Goal: Information Seeking & Learning: Learn about a topic

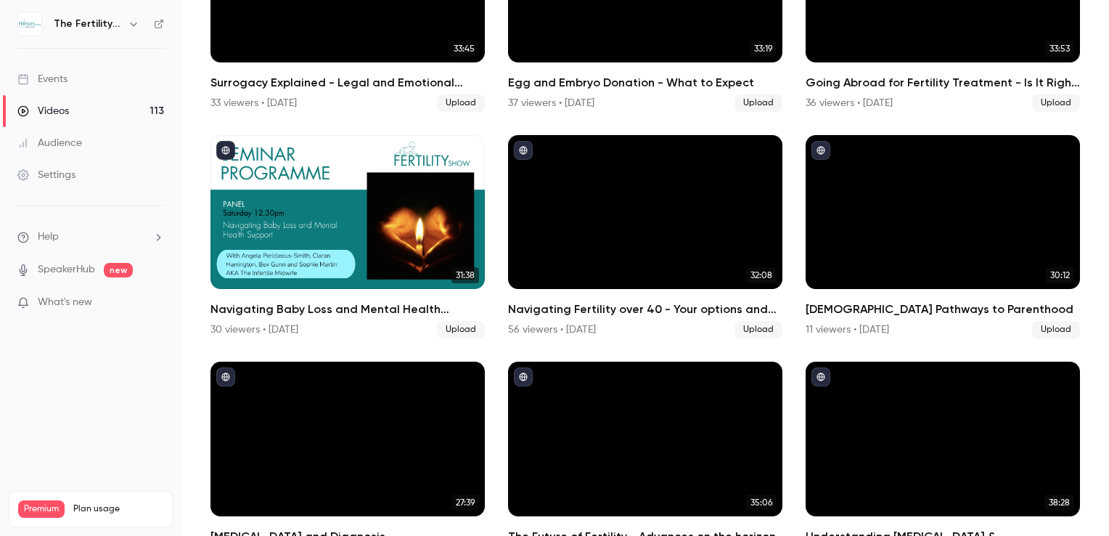
scroll to position [218, 0]
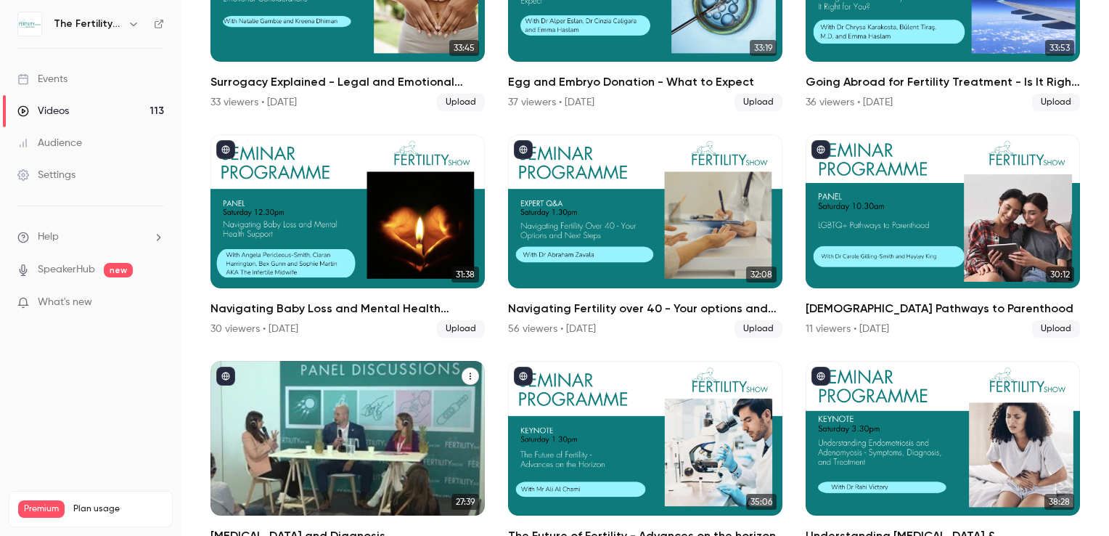
click at [334, 447] on div "Fertility Testing and Diagnosis" at bounding box center [348, 438] width 274 height 155
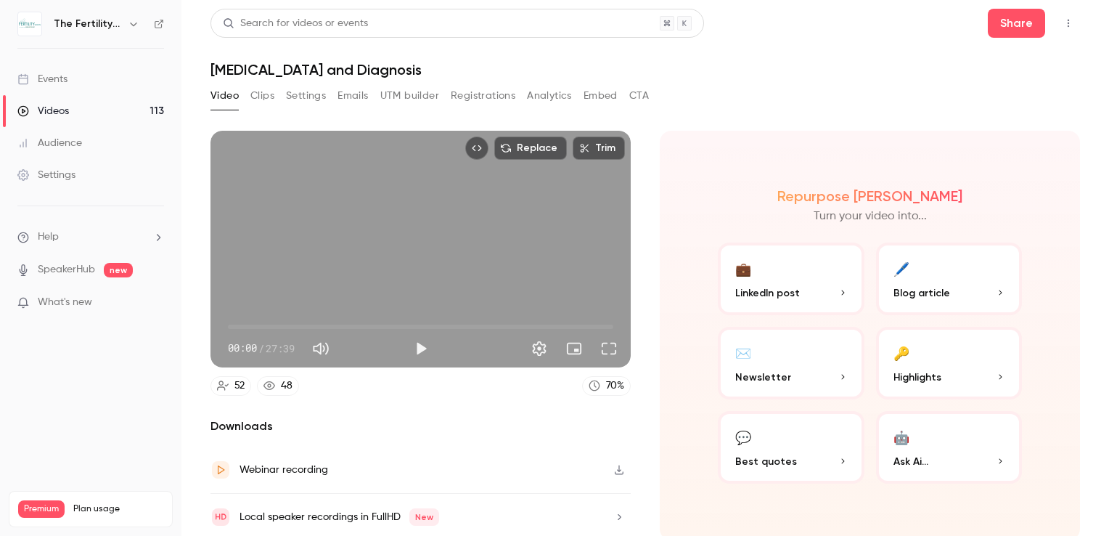
click at [753, 434] on button "💬 Best quotes" at bounding box center [791, 447] width 147 height 73
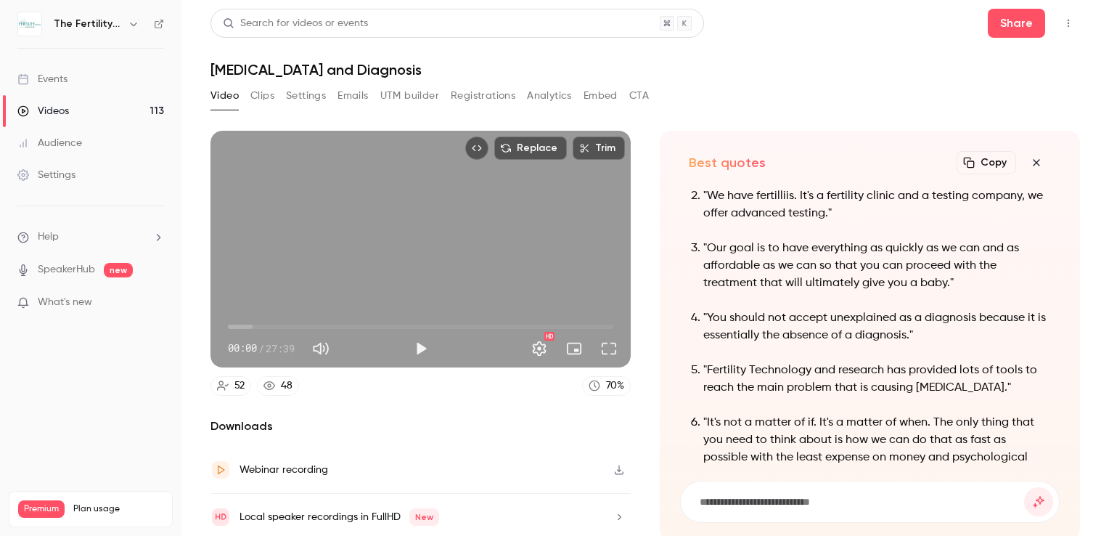
scroll to position [-202, 0]
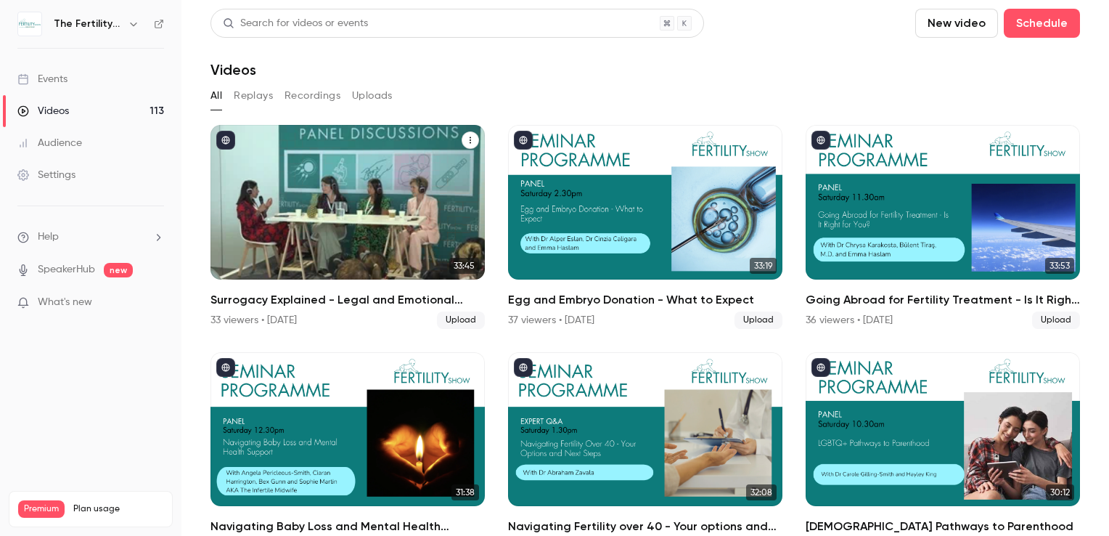
click at [290, 208] on div "Surrogacy Explained - Legal and Emotional Considerations" at bounding box center [348, 202] width 274 height 155
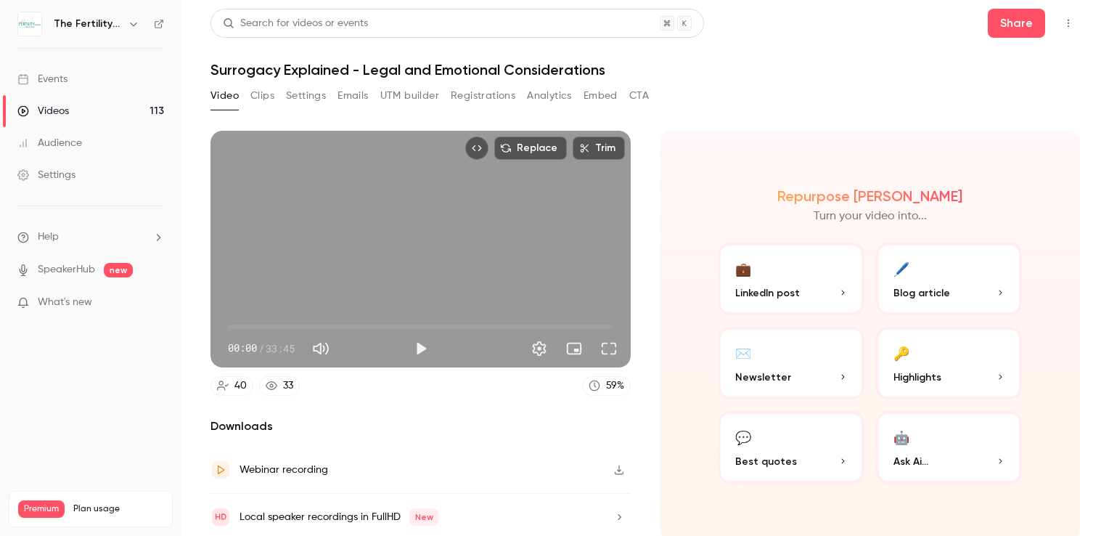
click at [766, 437] on button "💬 Best quotes" at bounding box center [791, 447] width 147 height 73
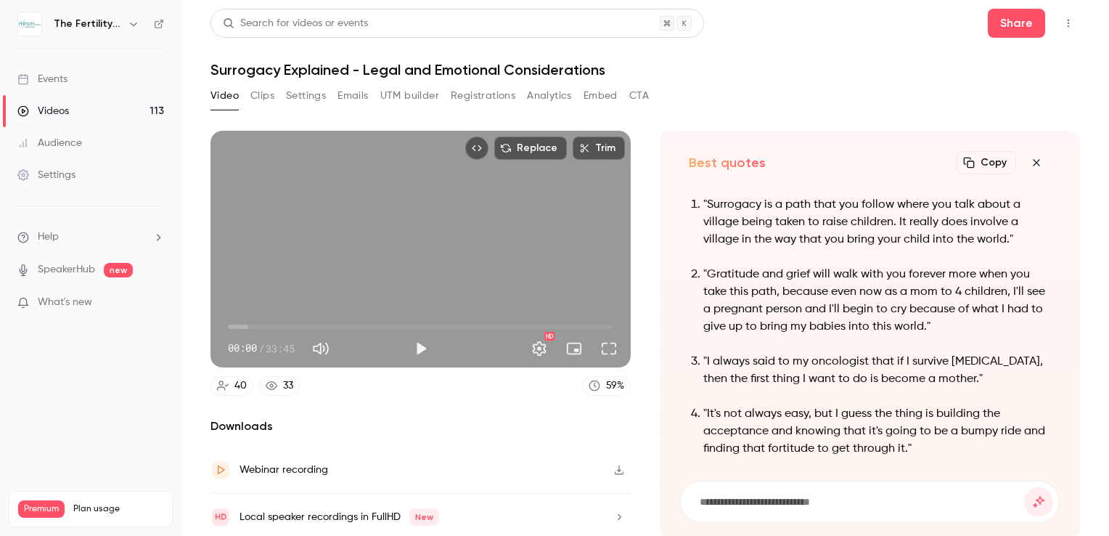
scroll to position [-341, 0]
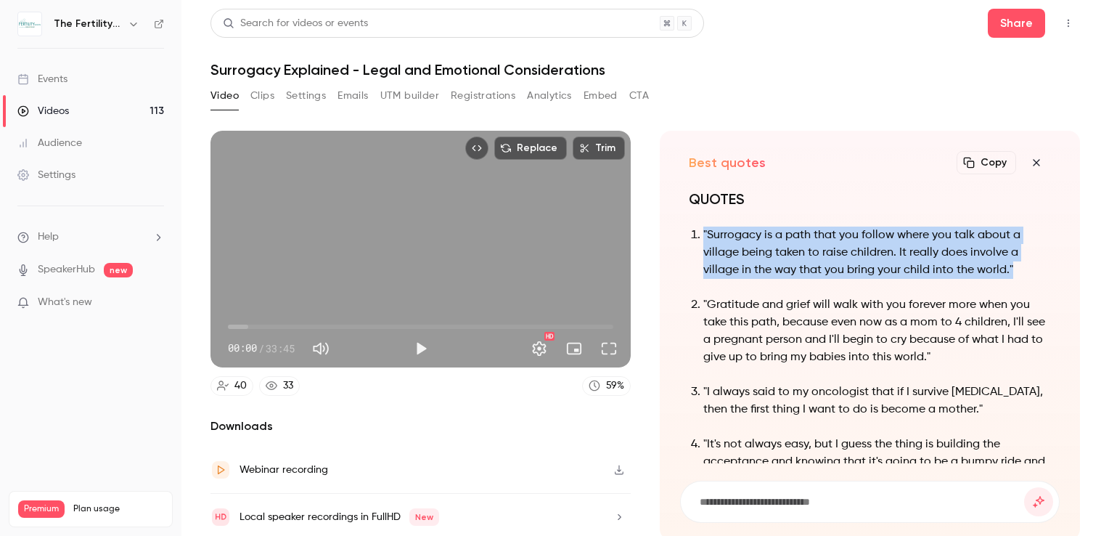
drag, startPoint x: 1013, startPoint y: 267, endPoint x: 696, endPoint y: 237, distance: 318.7
click at [704, 237] on li ""Surrogacy is a path that you follow where you talk about a village being taken…" at bounding box center [878, 253] width 348 height 52
copy p ""Surrogacy is a path that you follow where you talk about a village being taken…"
click at [264, 100] on button "Clips" at bounding box center [262, 95] width 24 height 23
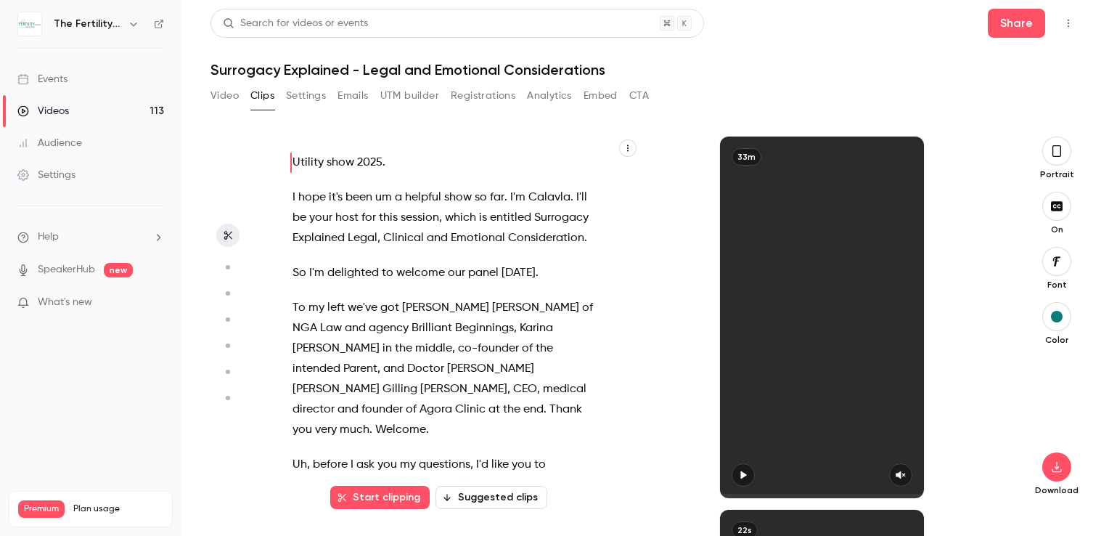
click at [306, 98] on button "Settings" at bounding box center [306, 95] width 40 height 23
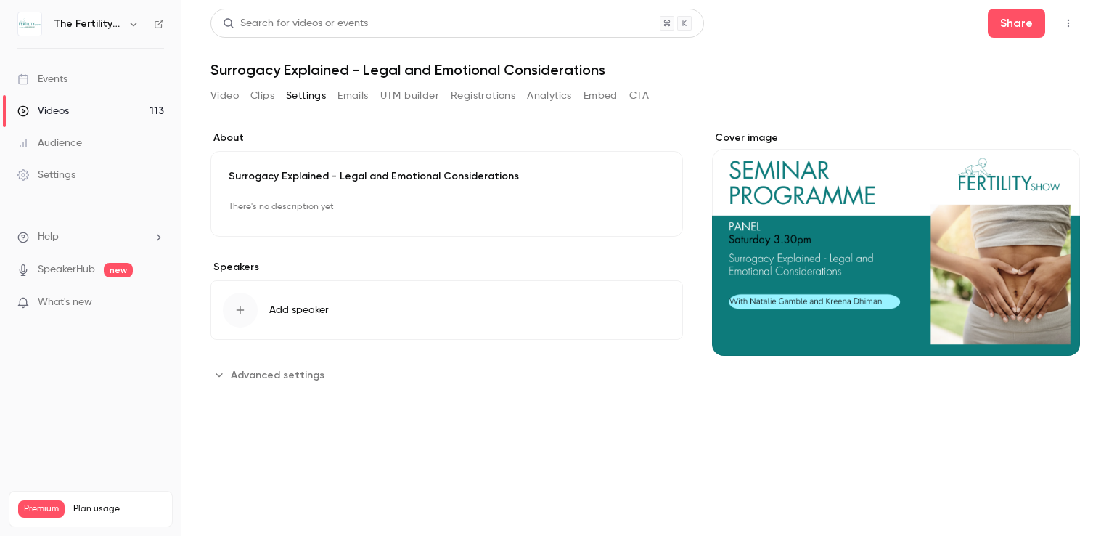
click at [229, 97] on button "Video" at bounding box center [225, 95] width 28 height 23
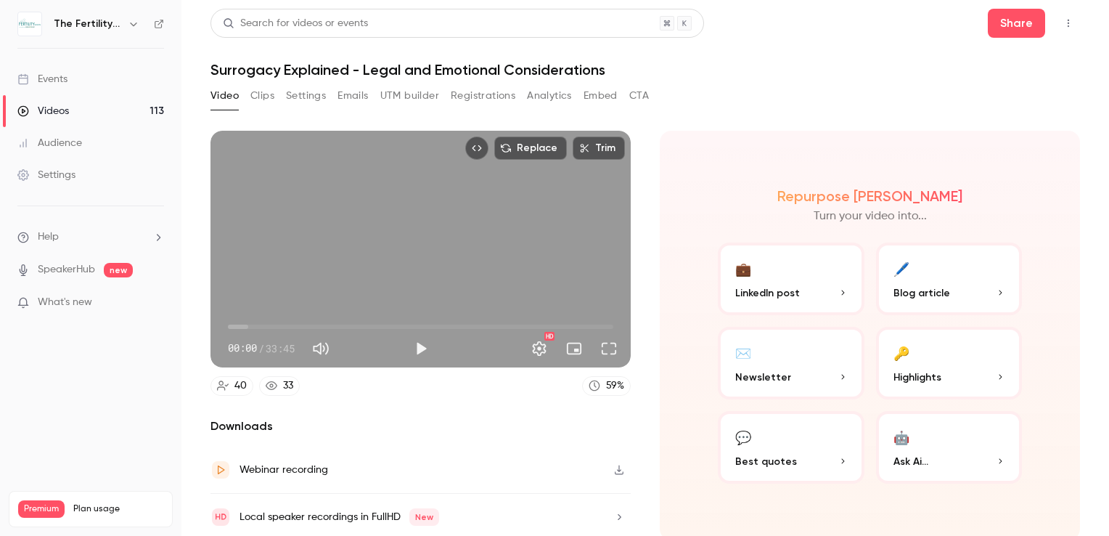
click at [267, 96] on button "Clips" at bounding box center [262, 95] width 24 height 23
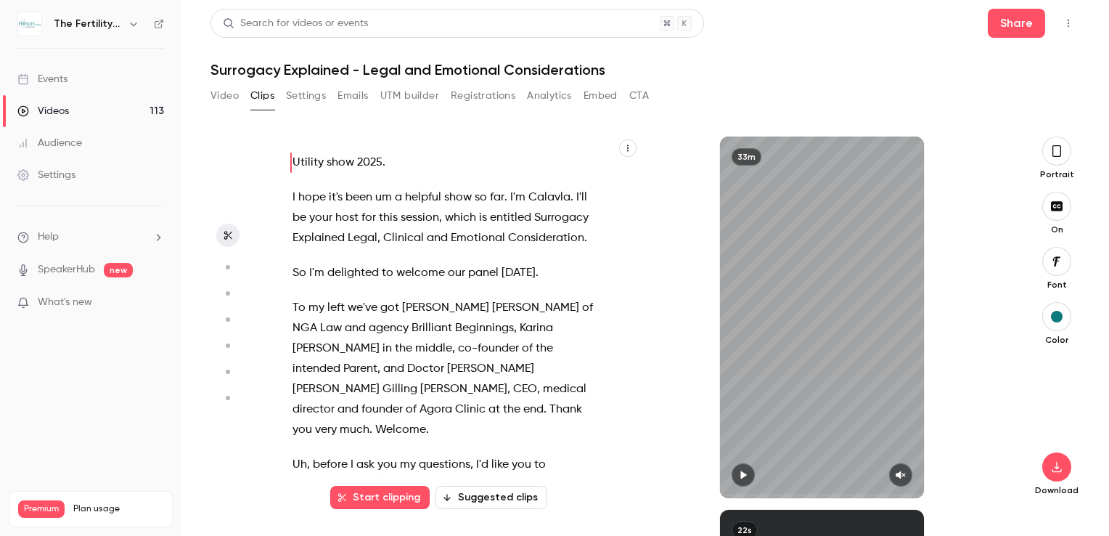
click at [628, 144] on icon "button" at bounding box center [628, 148] width 9 height 9
click at [579, 179] on div "Copy transcript" at bounding box center [569, 182] width 110 height 15
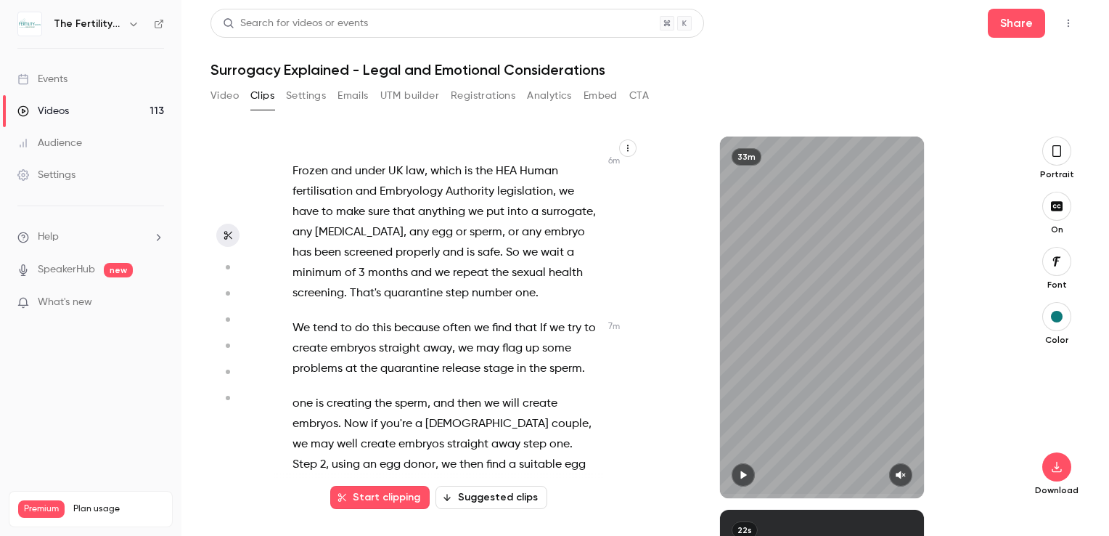
scroll to position [3630, 0]
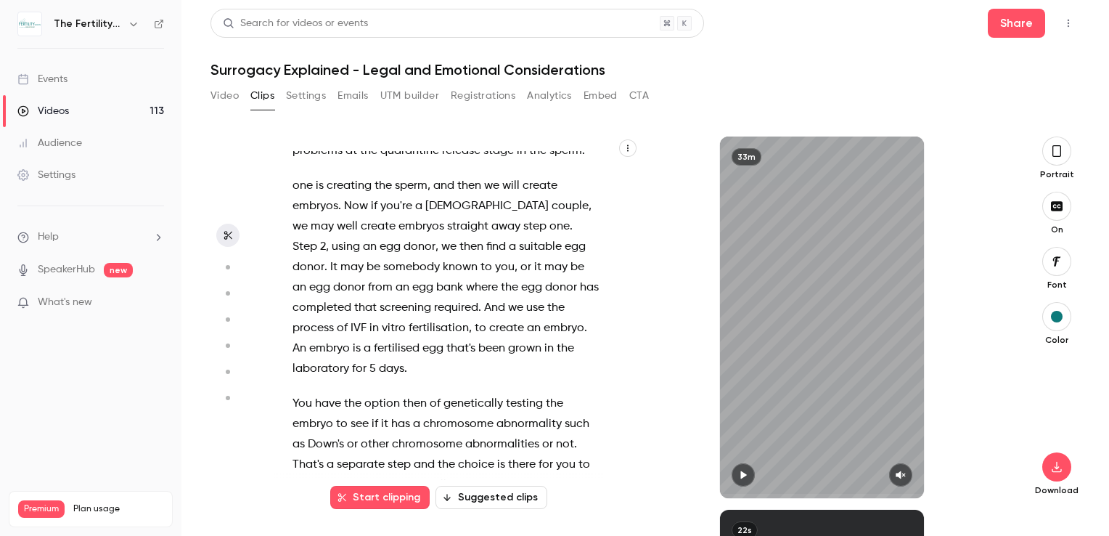
click at [466, 298] on span "where" at bounding box center [482, 287] width 32 height 20
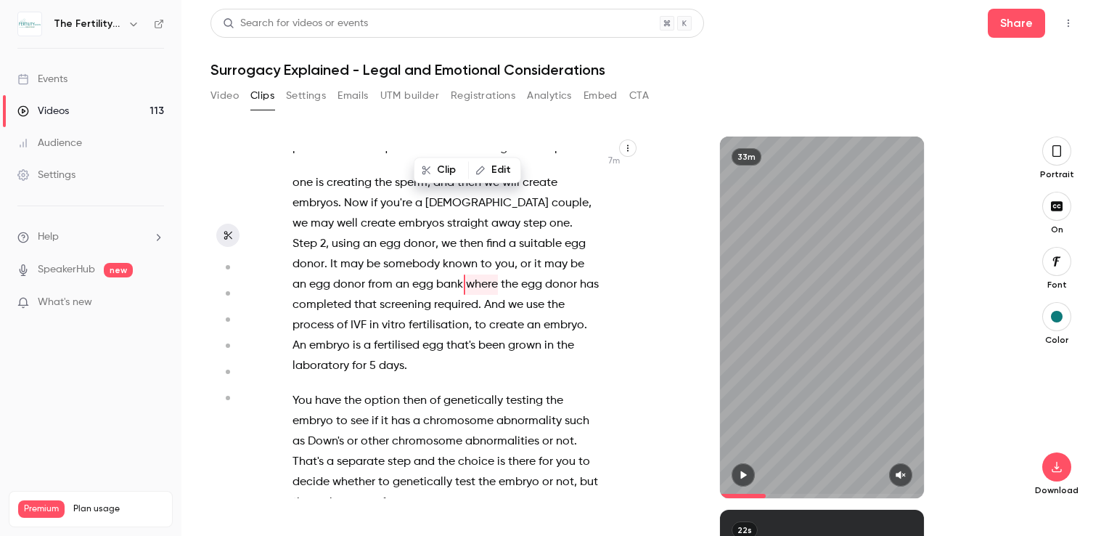
scroll to position [7150, 0]
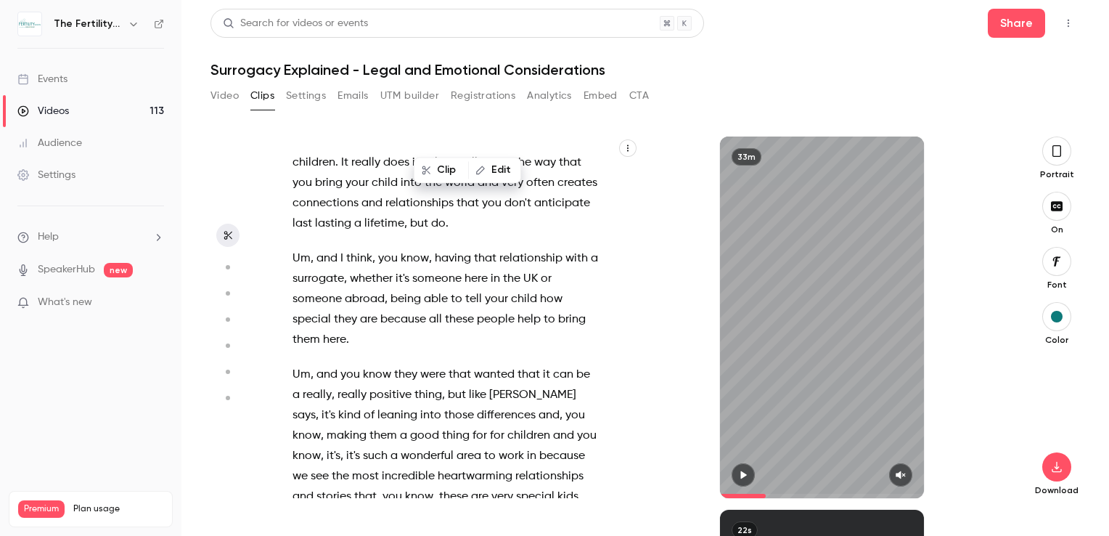
click at [563, 285] on div "Utility show 2025 . I hope it's been um a helpful show so far . I'm [GEOGRAPHIC…" at bounding box center [453, 324] width 358 height 347
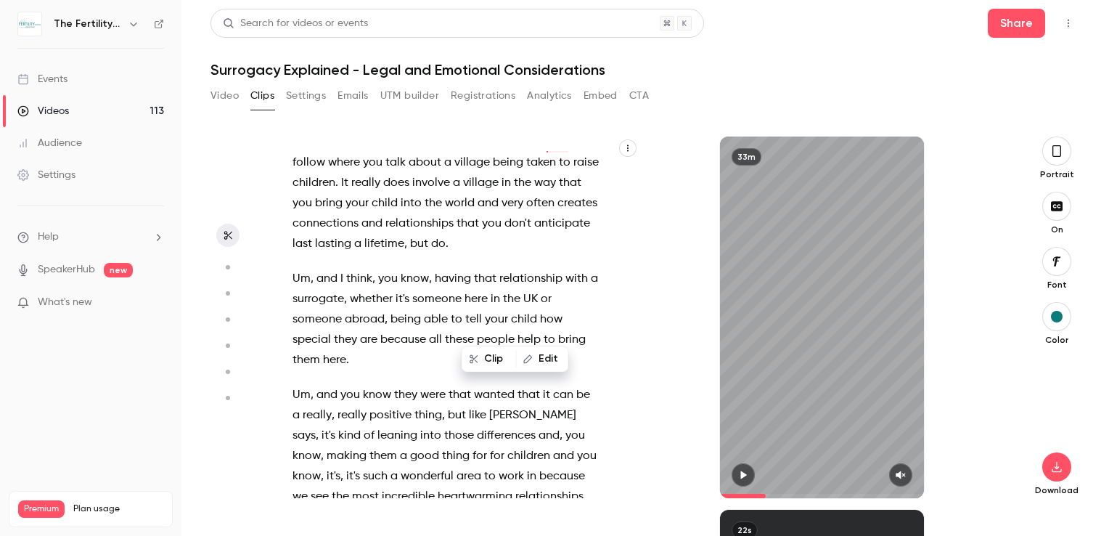
click at [293, 152] on span "Yeah" at bounding box center [306, 142] width 26 height 20
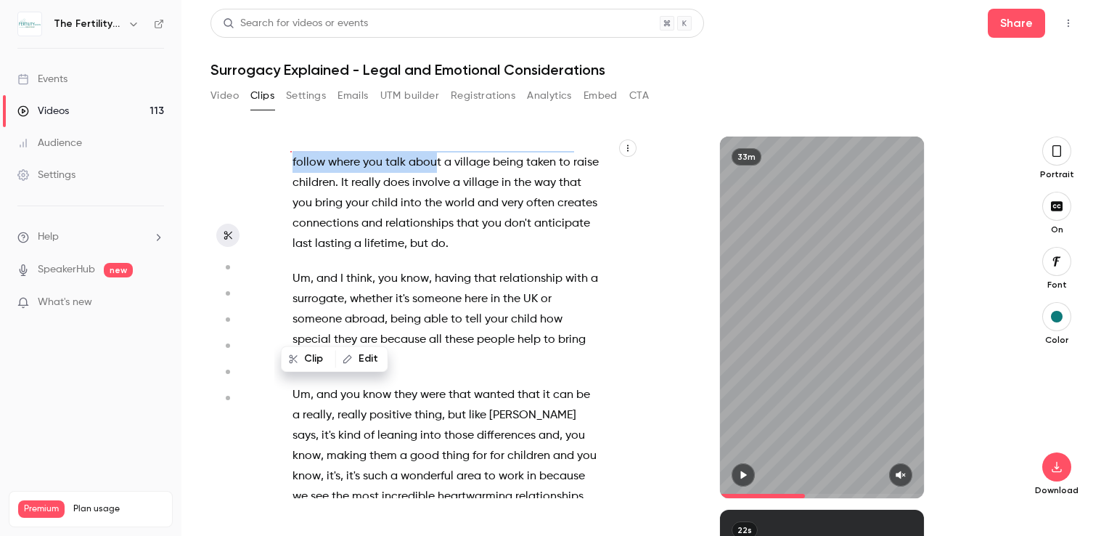
drag, startPoint x: 293, startPoint y: 322, endPoint x: 433, endPoint y: 352, distance: 143.2
click at [433, 254] on p "Yeah , I mean , I think it's surrogacy is a path that you follow where you talk…" at bounding box center [446, 193] width 307 height 122
drag, startPoint x: 433, startPoint y: 352, endPoint x: 430, endPoint y: 383, distance: 31.4
click at [430, 383] on button "Clip 3 s" at bounding box center [429, 378] width 66 height 23
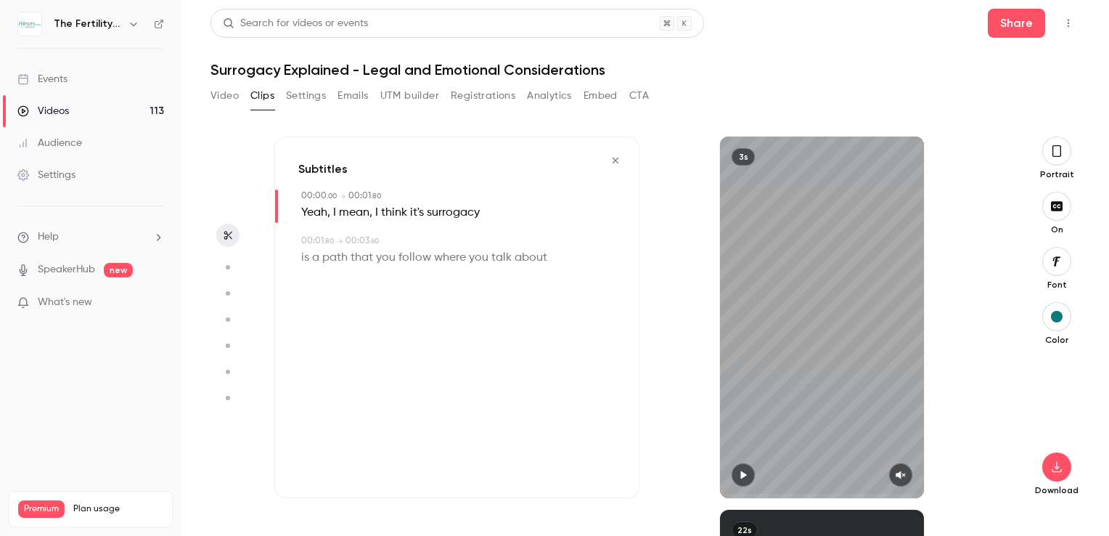
click at [902, 476] on icon "button" at bounding box center [901, 475] width 12 height 10
click at [407, 213] on span at bounding box center [408, 213] width 3 height 12
click at [409, 298] on div "Subtitles 00:00 . 00 → 00:01 . 80 Edit Yeah , I mean , I think it's surrogacy 0…" at bounding box center [456, 317] width 365 height 362
click at [619, 164] on icon "button" at bounding box center [616, 160] width 12 height 10
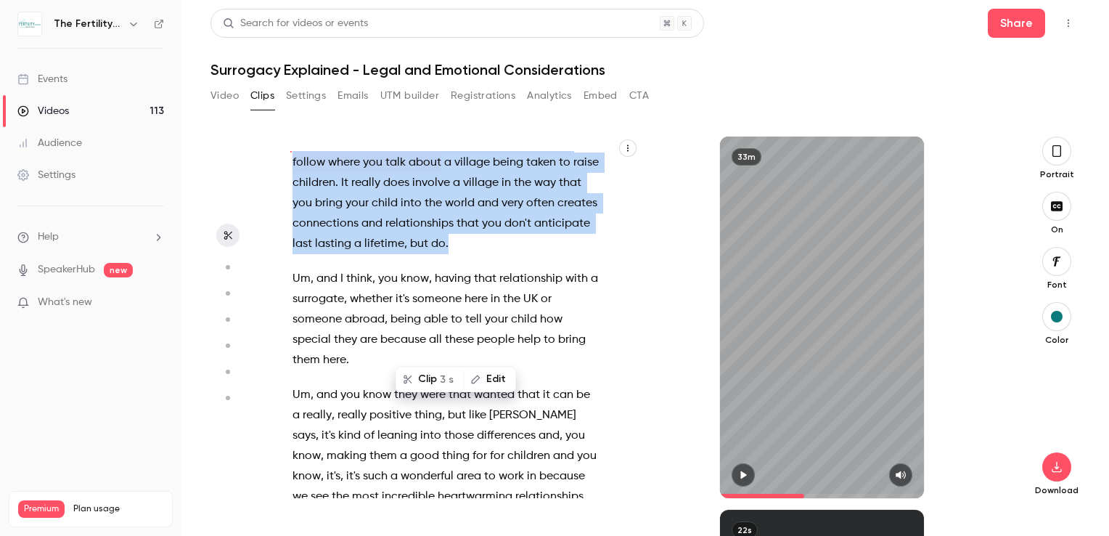
drag, startPoint x: 303, startPoint y: 299, endPoint x: 507, endPoint y: 436, distance: 246.1
click at [507, 436] on div "Utility show 2025 . I hope it's been um a helpful show so far . I'm [GEOGRAPHIC…" at bounding box center [453, 324] width 358 height 347
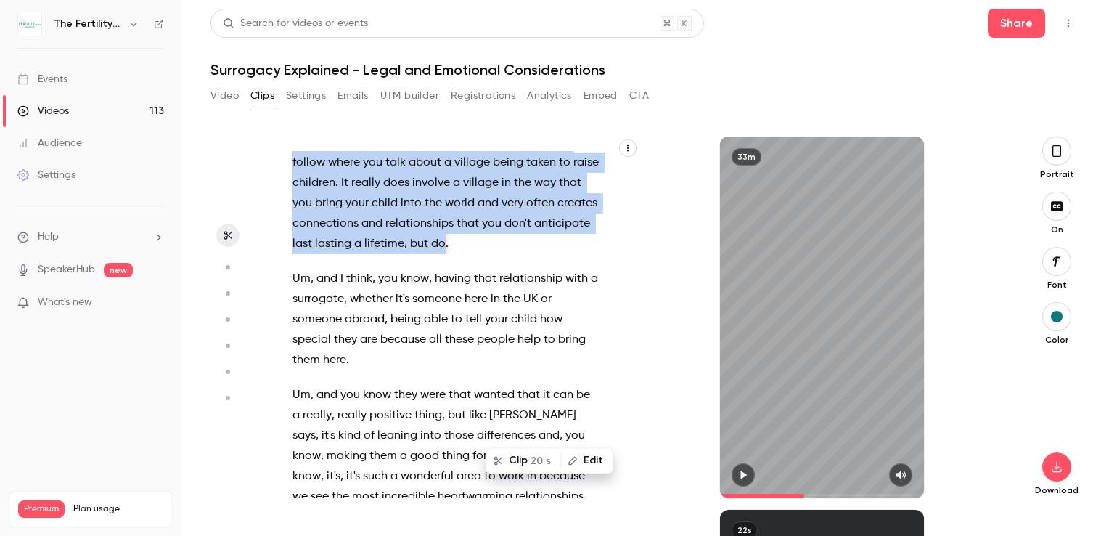
scroll to position [7074, 0]
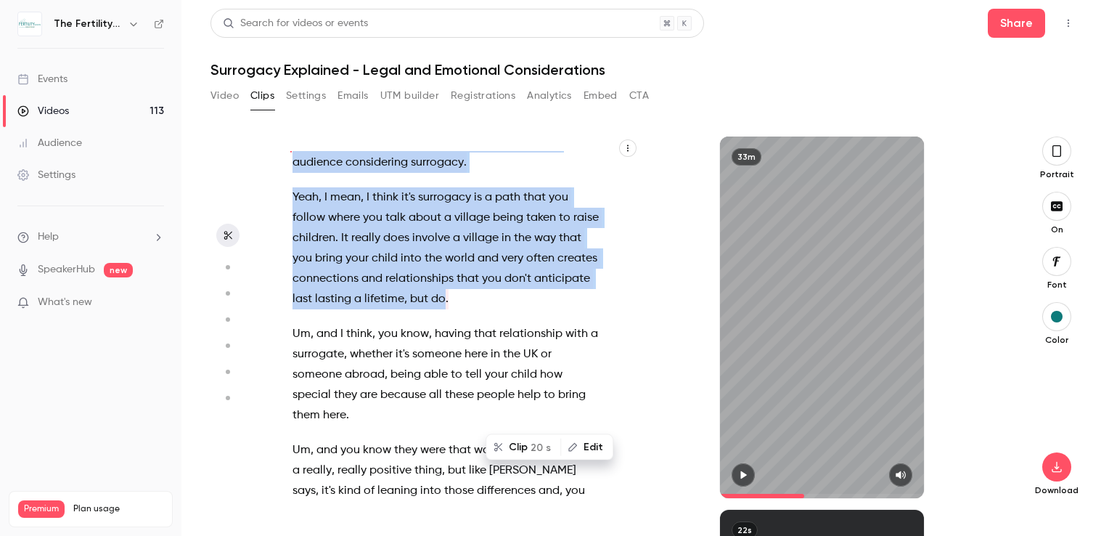
drag, startPoint x: 507, startPoint y: 436, endPoint x: 535, endPoint y: 532, distance: 100.4
click at [524, 447] on button "Clip 20 s" at bounding box center [523, 447] width 73 height 23
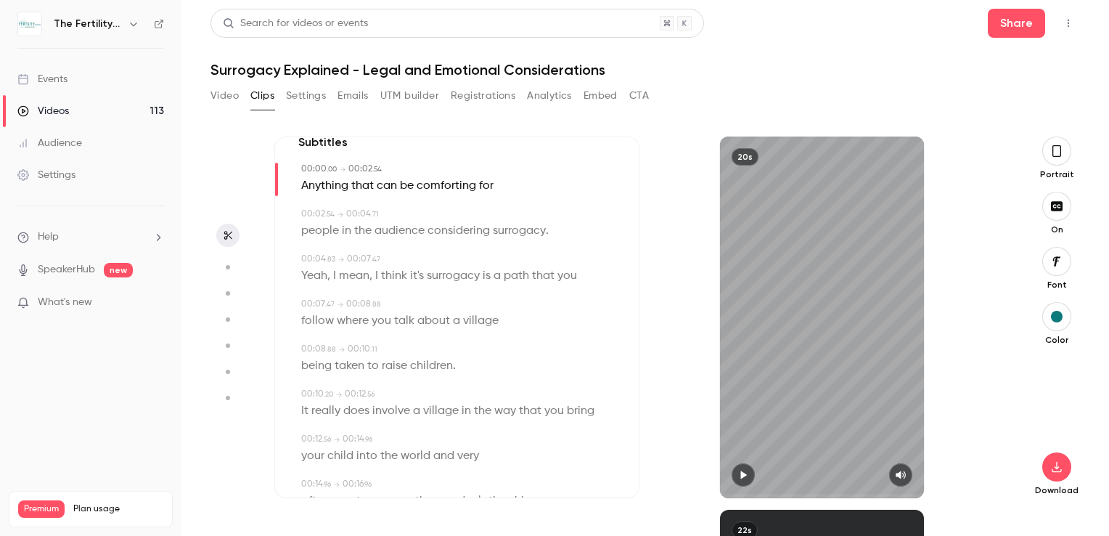
scroll to position [0, 0]
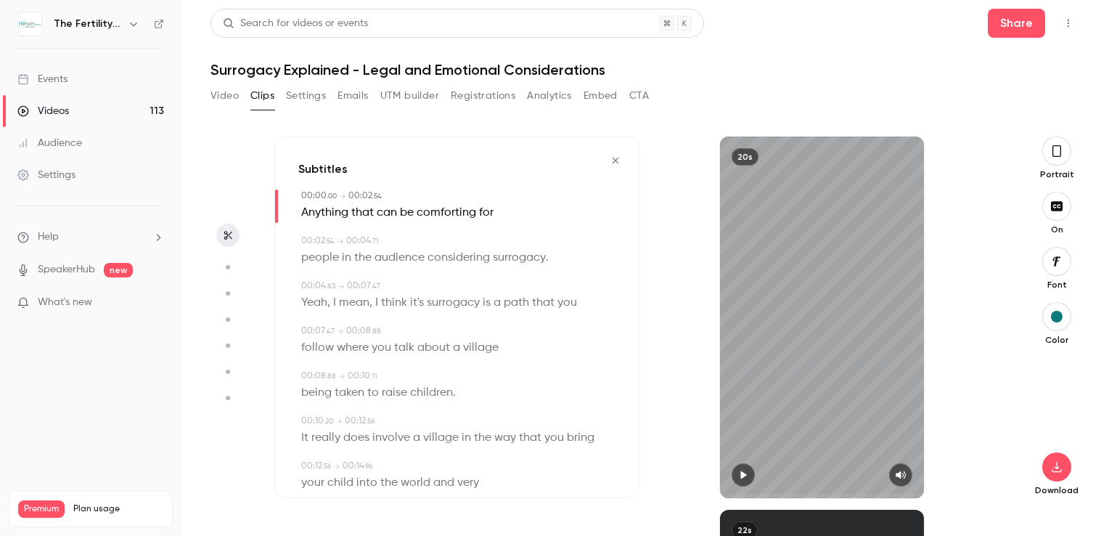
click at [749, 473] on icon "button" at bounding box center [744, 475] width 12 height 10
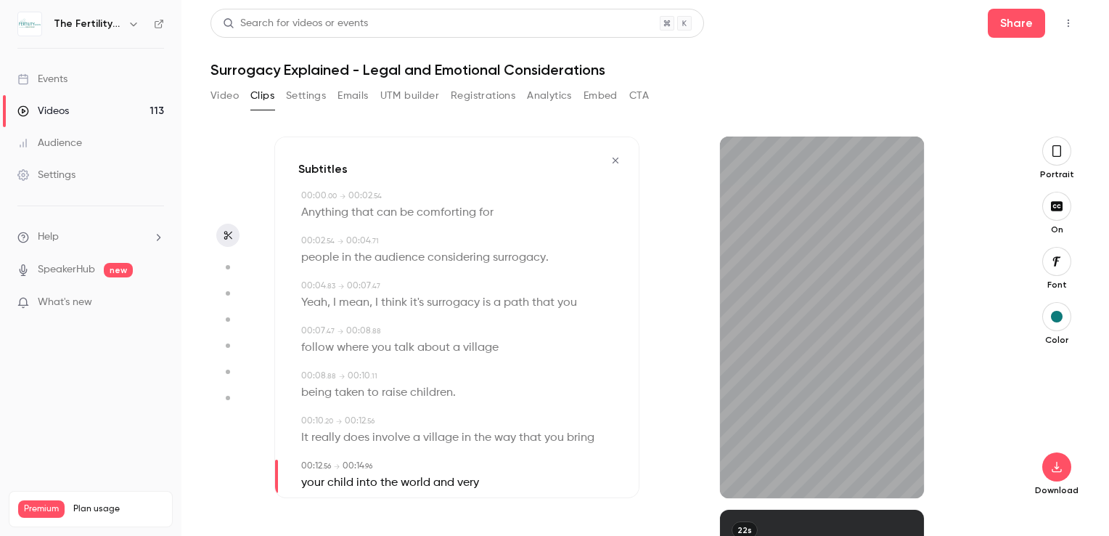
type input "**"
click at [296, 97] on button "Settings" at bounding box center [306, 95] width 40 height 23
